Goal: Contribute content: Contribute content

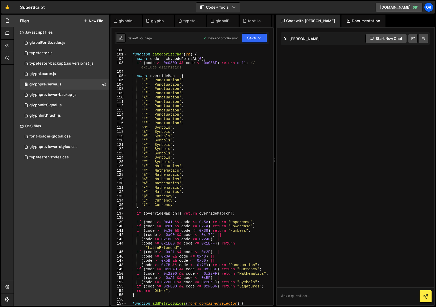
scroll to position [478, 0]
click at [50, 85] on div "glyphpreviewer.js" at bounding box center [45, 84] width 32 height 5
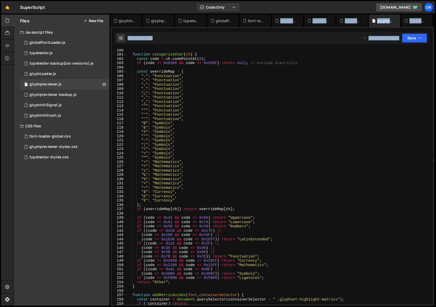
scroll to position [427, 0]
drag, startPoint x: 275, startPoint y: 20, endPoint x: 433, endPoint y: 29, distance: 158.5
click at [433, 29] on div "Files New File Javascript files 1 globalFontLoader.js 0 1 typetester.js 0 0 typ…" at bounding box center [225, 161] width 423 height 292
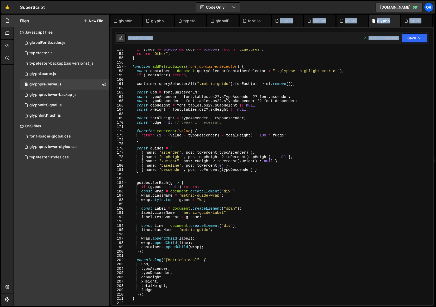
scroll to position [658, 0]
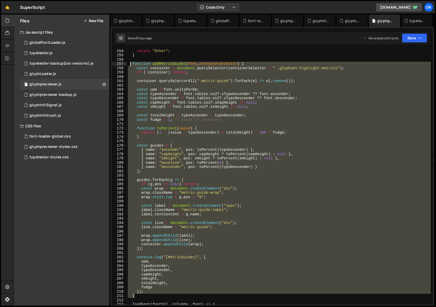
drag, startPoint x: 137, startPoint y: 297, endPoint x: 129, endPoint y: 63, distance: 234.4
click at [129, 63] on div "return "Other" ; } function addMetricGuides ( font , containerSelector ) { cons…" at bounding box center [279, 181] width 304 height 265
type textarea "// function addMetricGuides(font, containerSelector) { // const container = doc…"
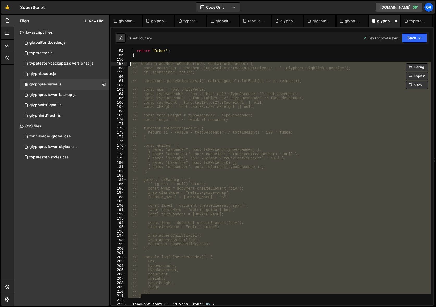
click at [145, 58] on div "return "Other" ; } // function addMetricGuides(font, containerSelector) { // co…" at bounding box center [279, 181] width 304 height 265
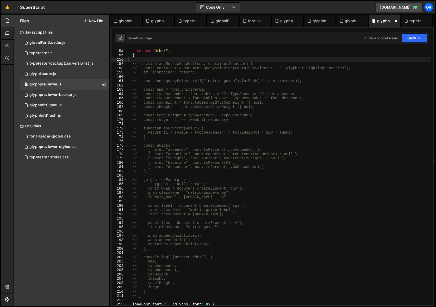
paste textarea "}"
type textarea "}"
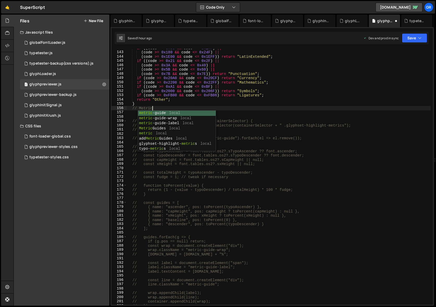
scroll to position [0, 2]
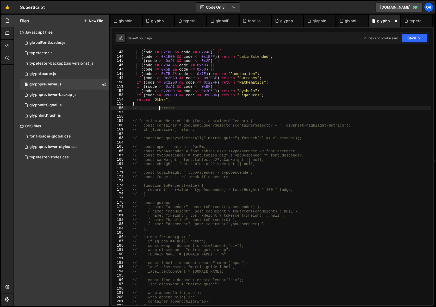
type textarea "// --------- Metrics"
type textarea "}"
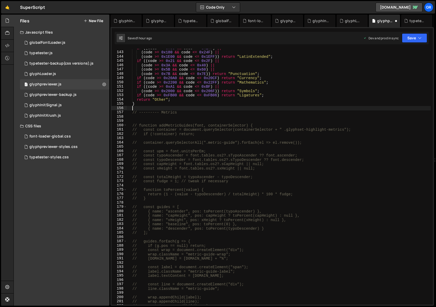
type textarea "// --------- Metrics"
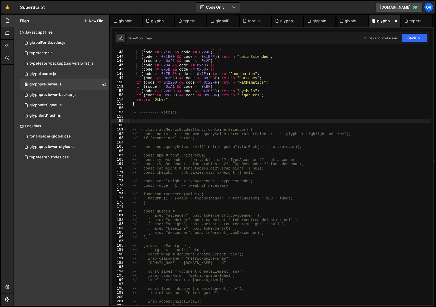
paste textarea "}"
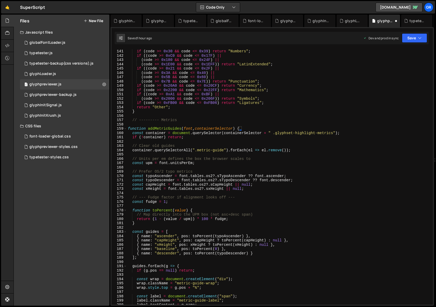
scroll to position [805, 0]
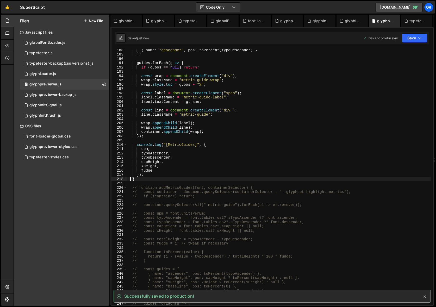
type textarea "}"
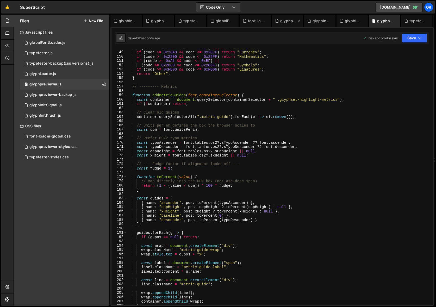
scroll to position [627, 0]
